Goal: Contribute content

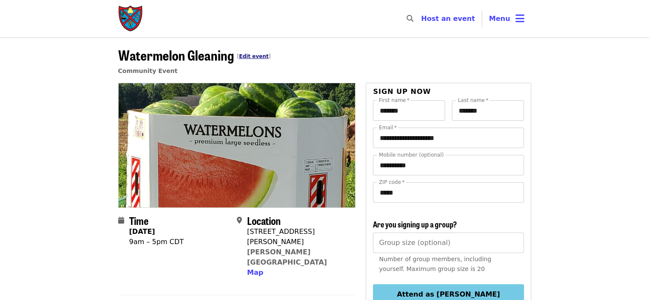
click at [251, 55] on link "Edit event" at bounding box center [253, 56] width 29 height 6
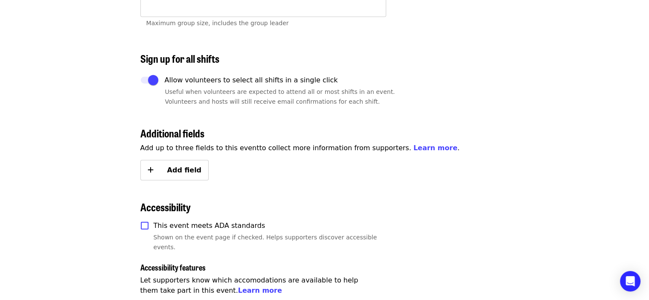
scroll to position [2091, 0]
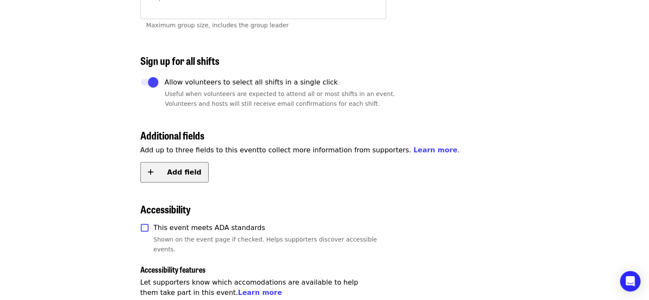
click at [178, 167] on span "Add field" at bounding box center [180, 172] width 43 height 10
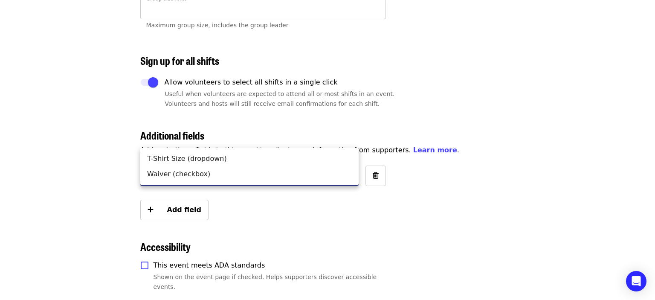
click at [155, 172] on li "Waiver (checkbox)" at bounding box center [249, 173] width 218 height 15
type input "*****"
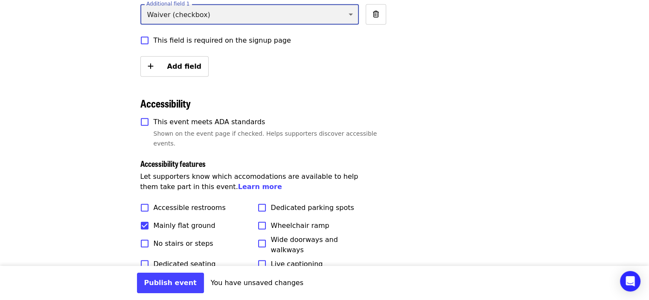
scroll to position [2262, 0]
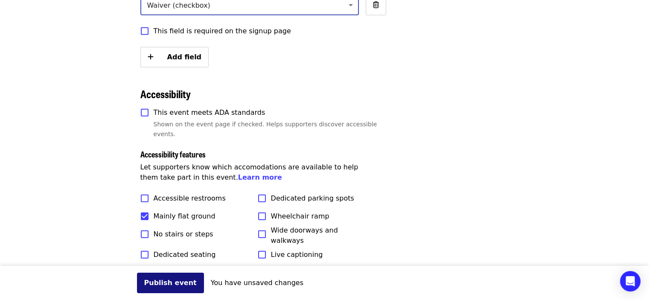
drag, startPoint x: 160, startPoint y: 281, endPoint x: 164, endPoint y: 277, distance: 5.7
click at [160, 281] on button "Publish event" at bounding box center [170, 283] width 67 height 20
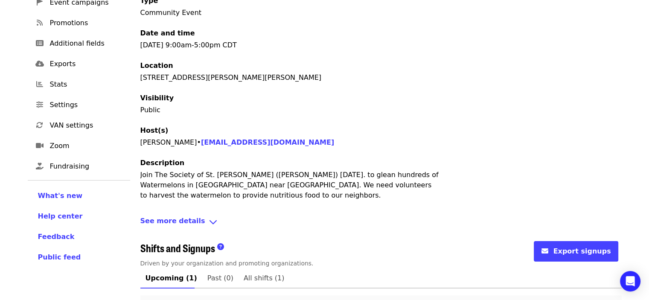
scroll to position [218, 0]
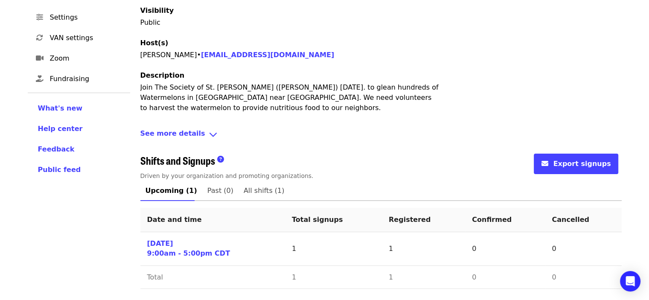
click at [193, 133] on div "See more details" at bounding box center [380, 134] width 481 height 12
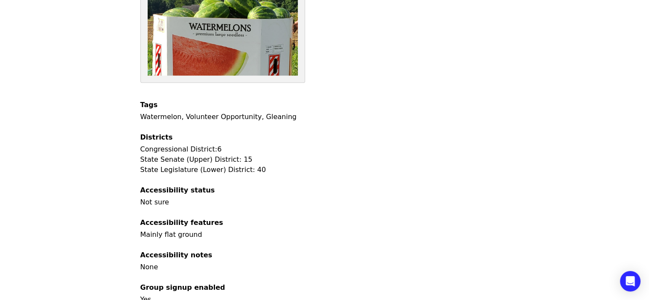
scroll to position [489, 0]
